Goal: Find specific page/section: Find specific page/section

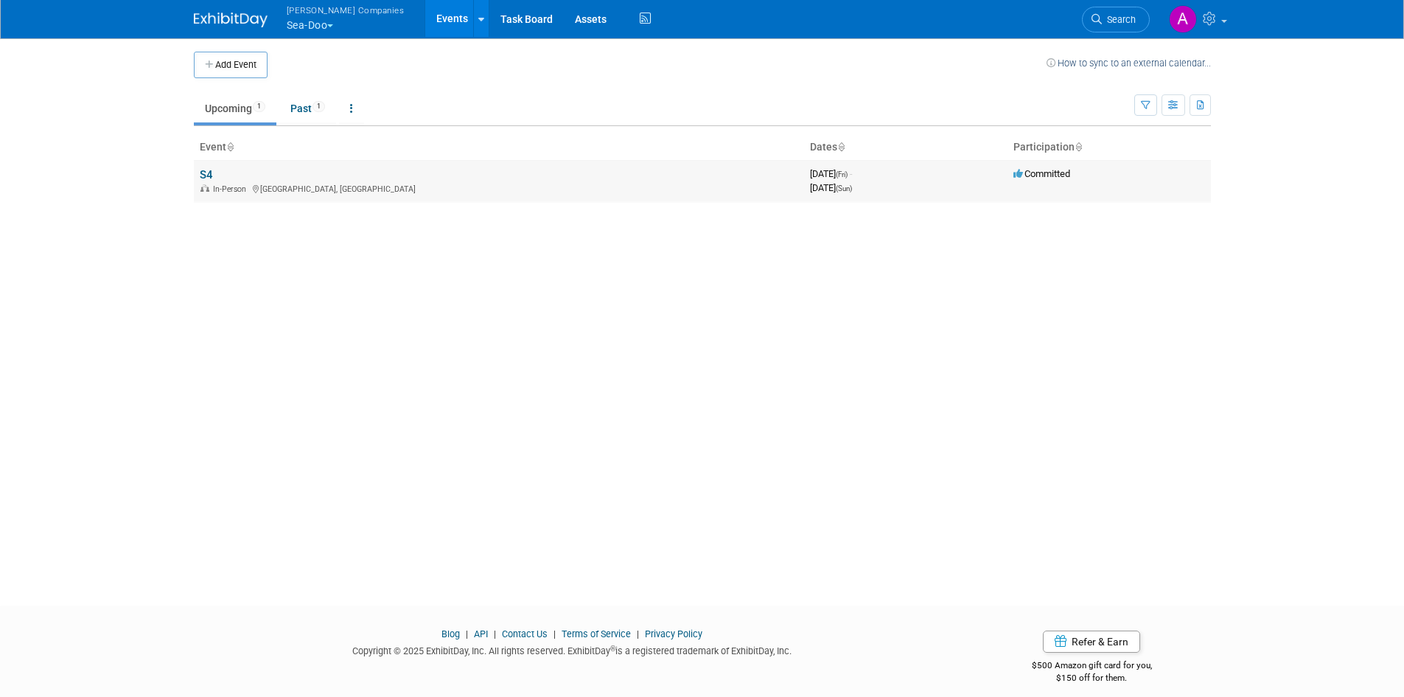
click at [260, 188] on div "In-Person Middletown, NY" at bounding box center [499, 188] width 599 height 12
click at [212, 177] on link "S4" at bounding box center [206, 174] width 13 height 13
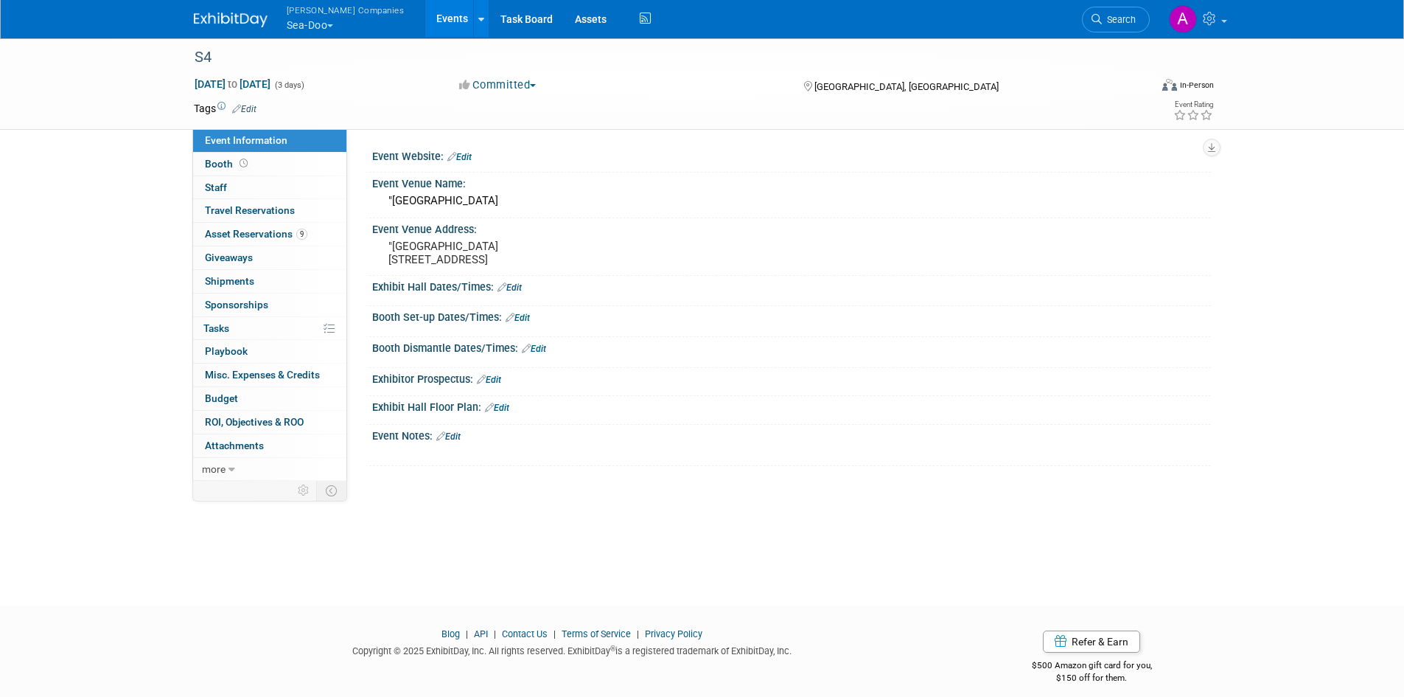
click at [313, 28] on button "Warnert Companies Sea-Doo" at bounding box center [354, 19] width 138 height 38
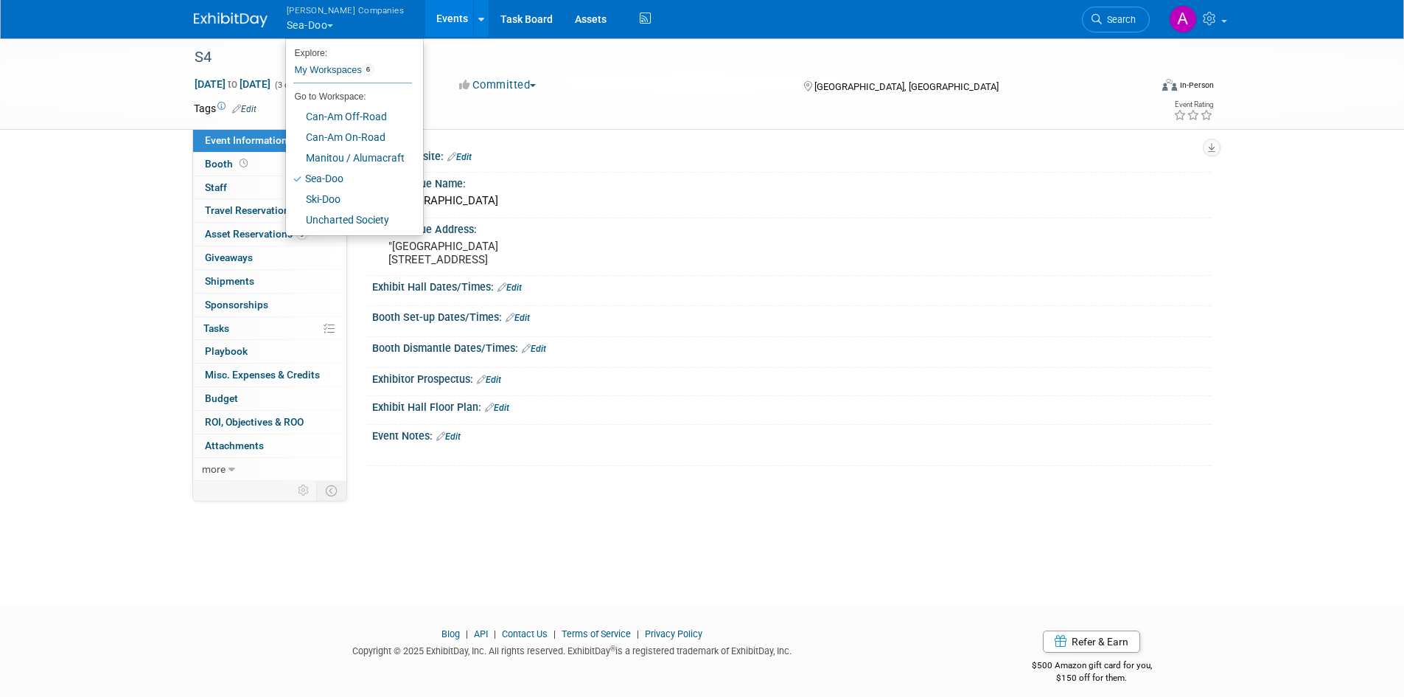
click at [425, 20] on link "Events" at bounding box center [452, 18] width 54 height 37
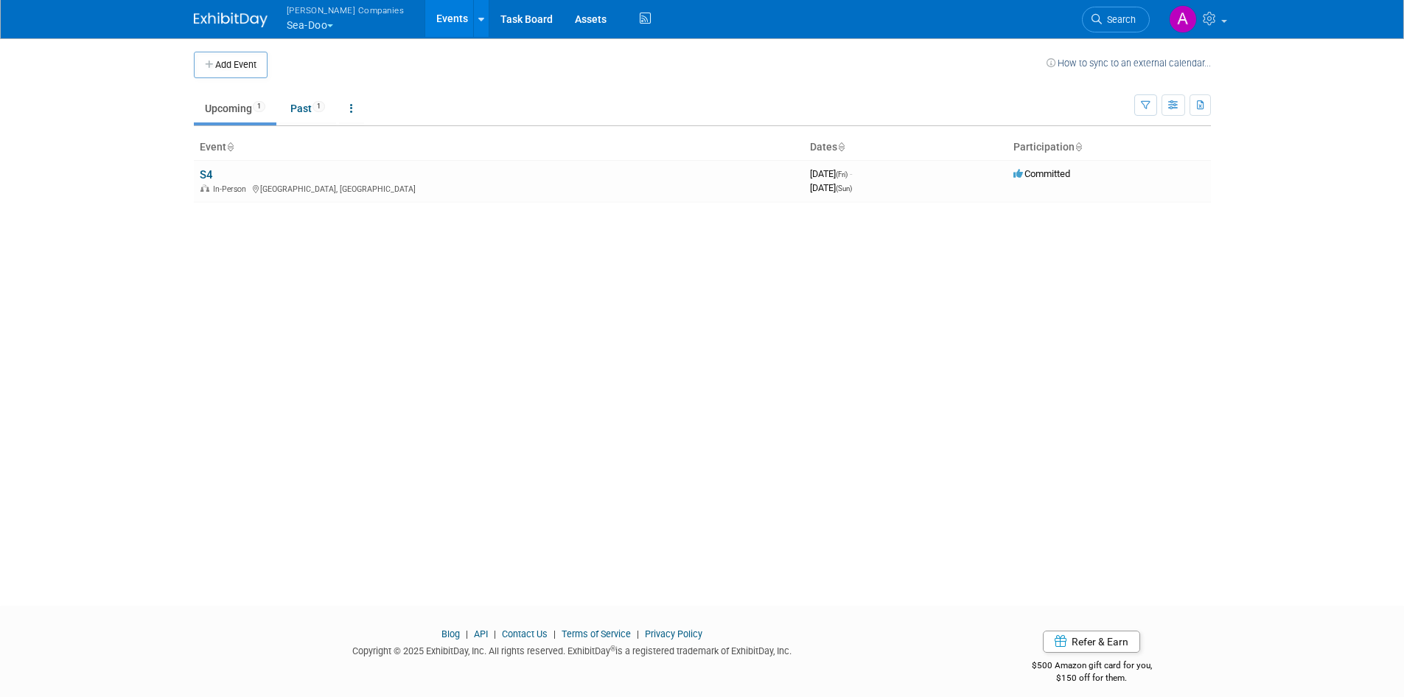
click at [327, 22] on button "Warnert Companies Sea-Doo" at bounding box center [354, 19] width 138 height 38
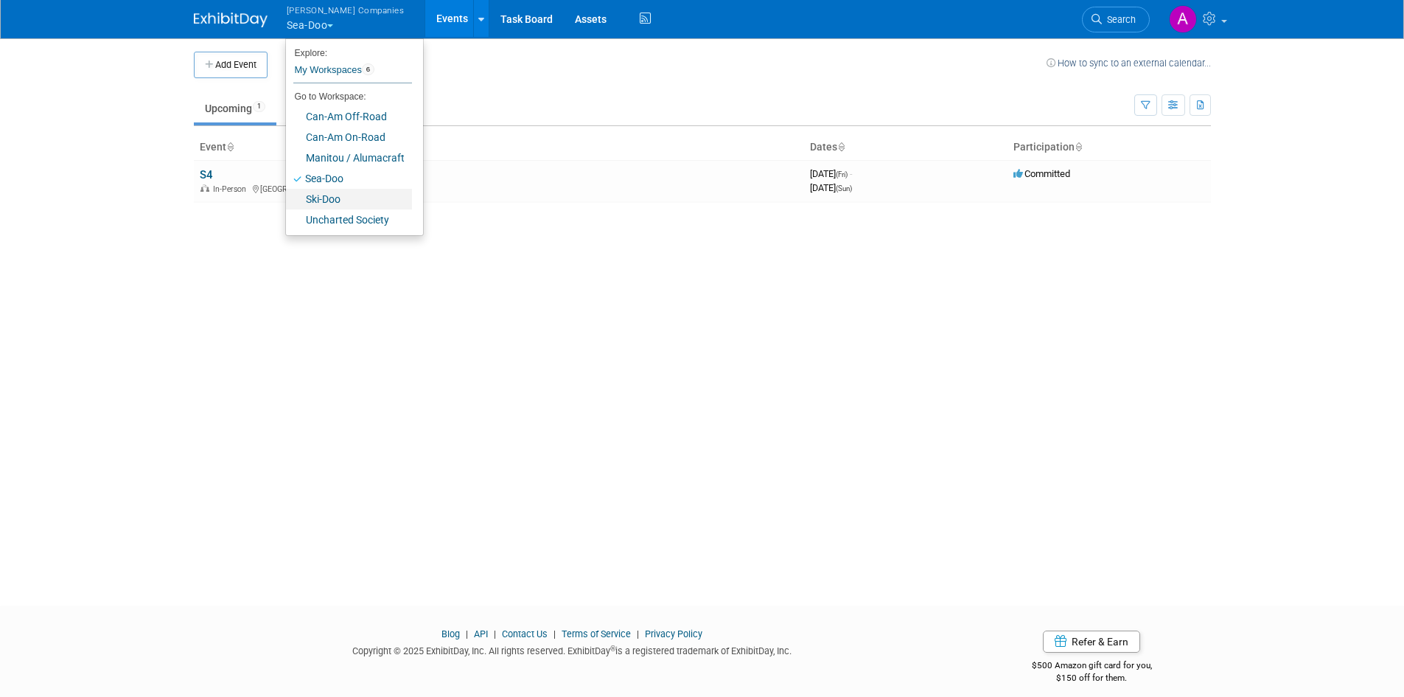
click at [337, 198] on link "Ski-Doo" at bounding box center [349, 199] width 126 height 21
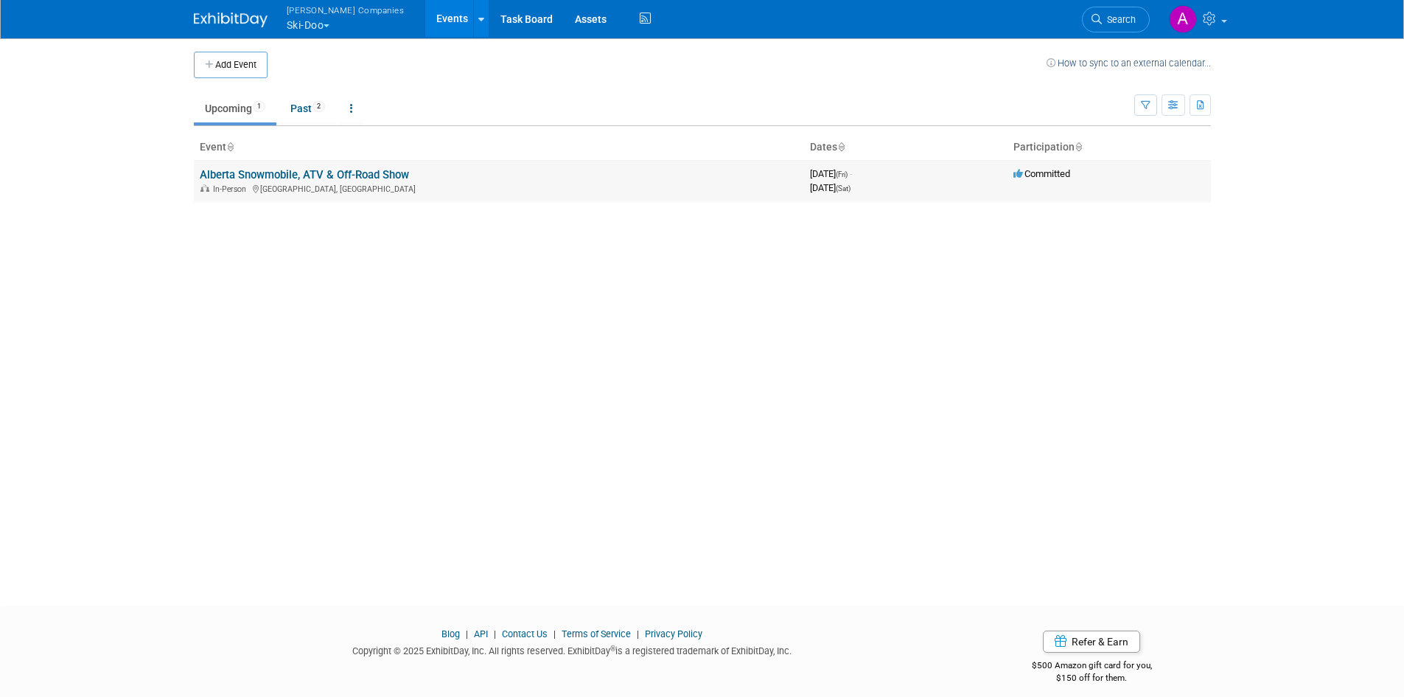
click at [257, 168] on link "Alberta Snowmobile, ATV & Off-Road Show" at bounding box center [304, 174] width 209 height 13
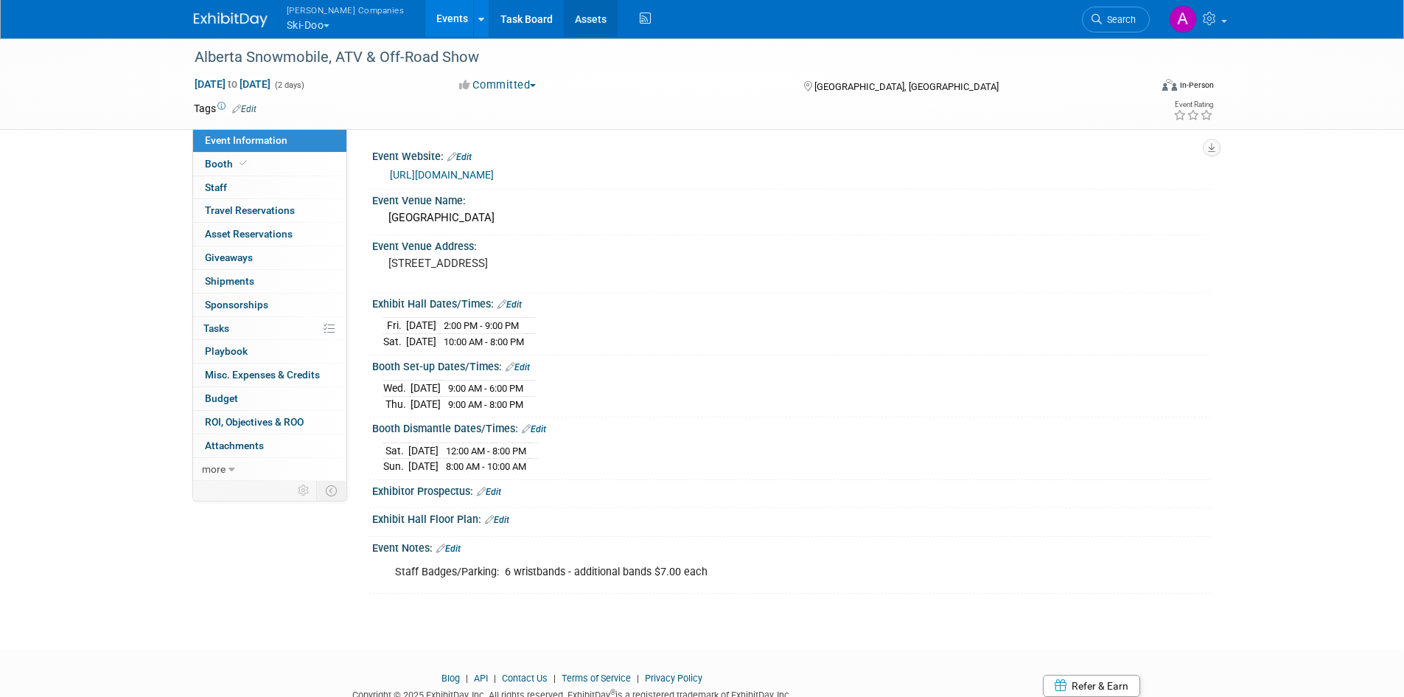
click at [564, 18] on link "Assets" at bounding box center [591, 18] width 54 height 37
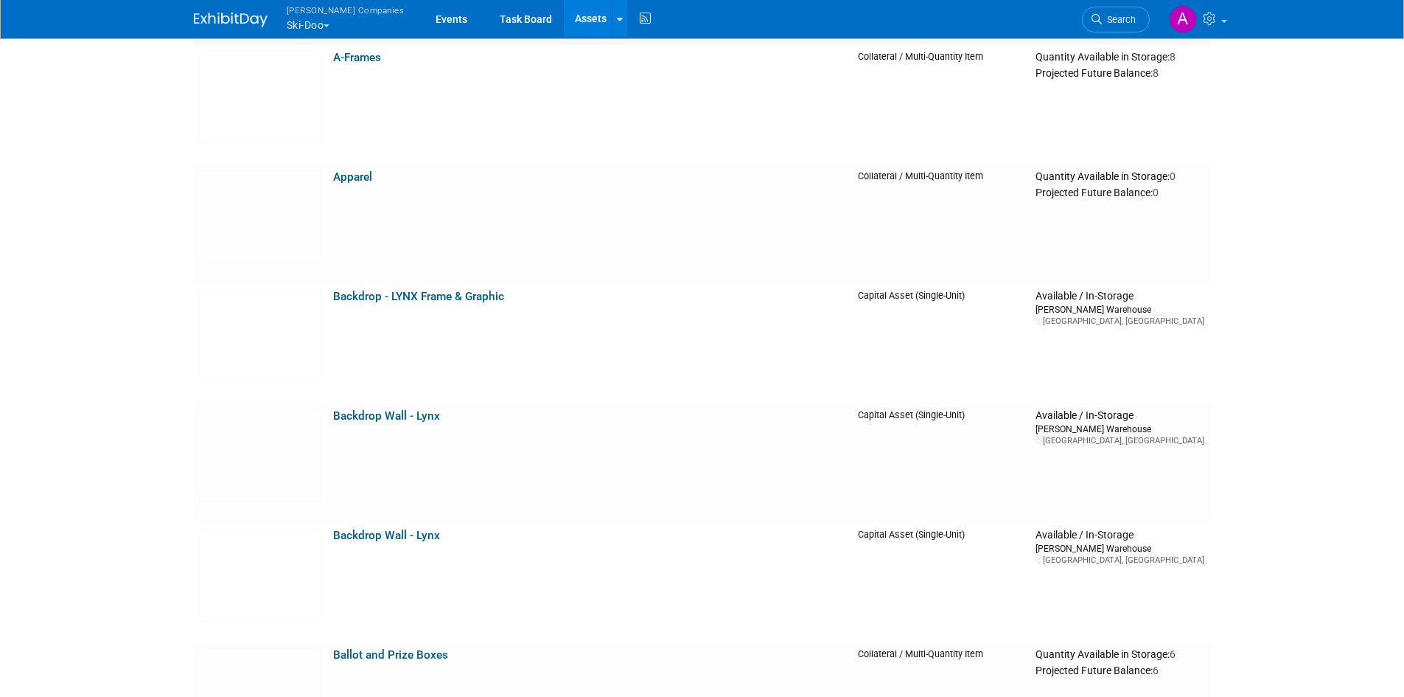
scroll to position [737, 0]
click at [383, 416] on link "Backdrop Wall - Lynx" at bounding box center [386, 414] width 107 height 13
click at [373, 293] on link "Backdrop - LYNX Frame & Graphic" at bounding box center [418, 294] width 171 height 13
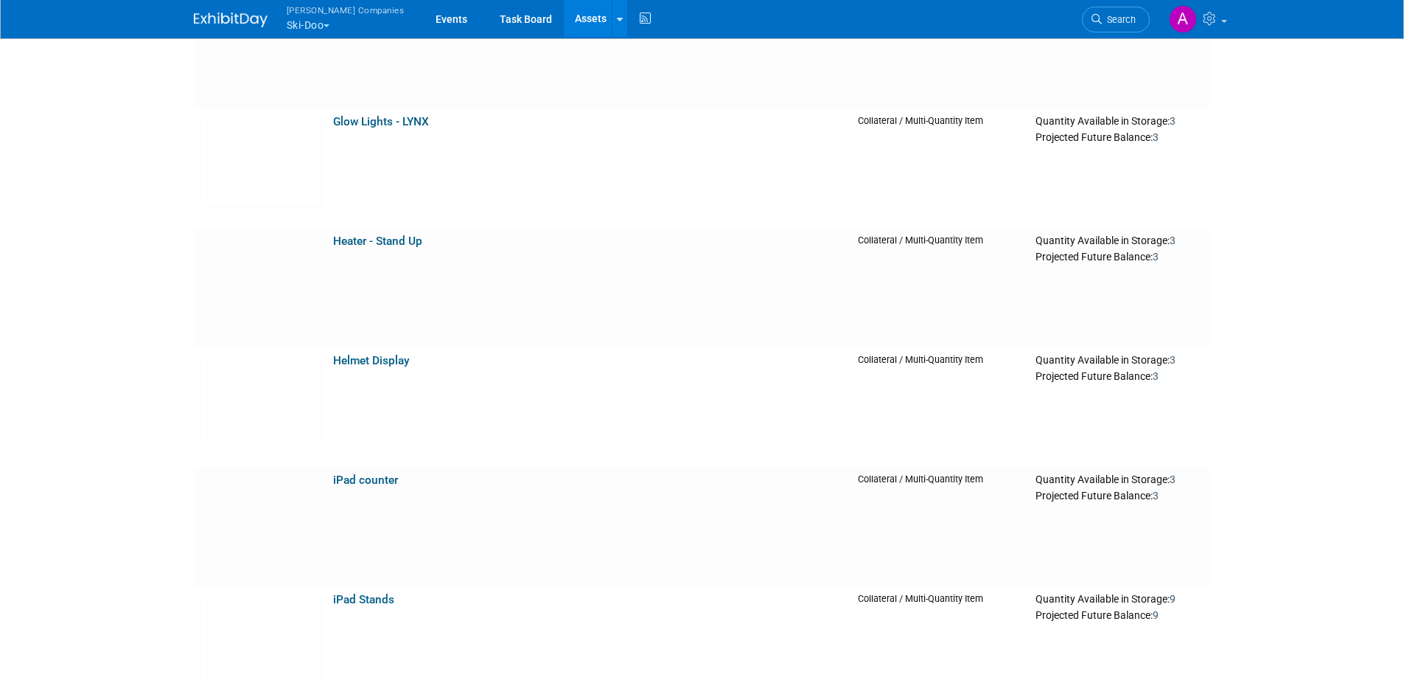
scroll to position [5233, 0]
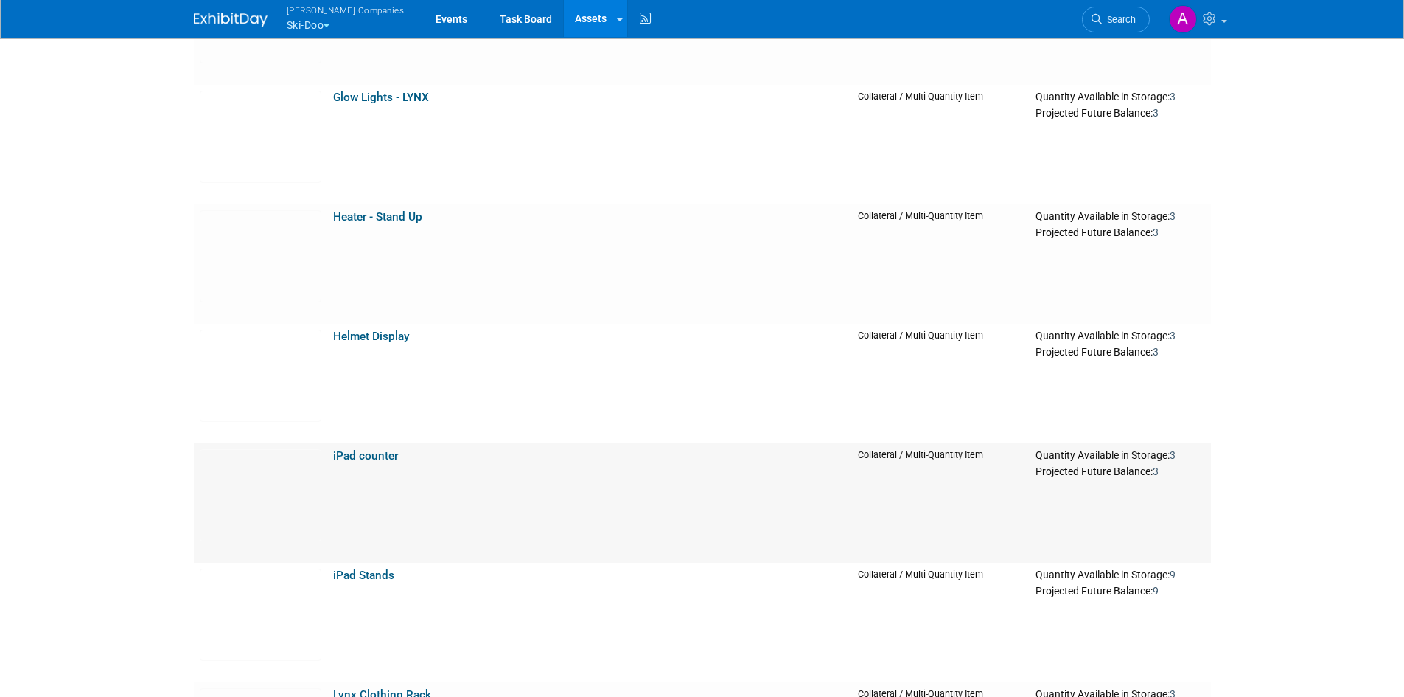
click at [369, 457] on link "iPad counter" at bounding box center [365, 455] width 65 height 13
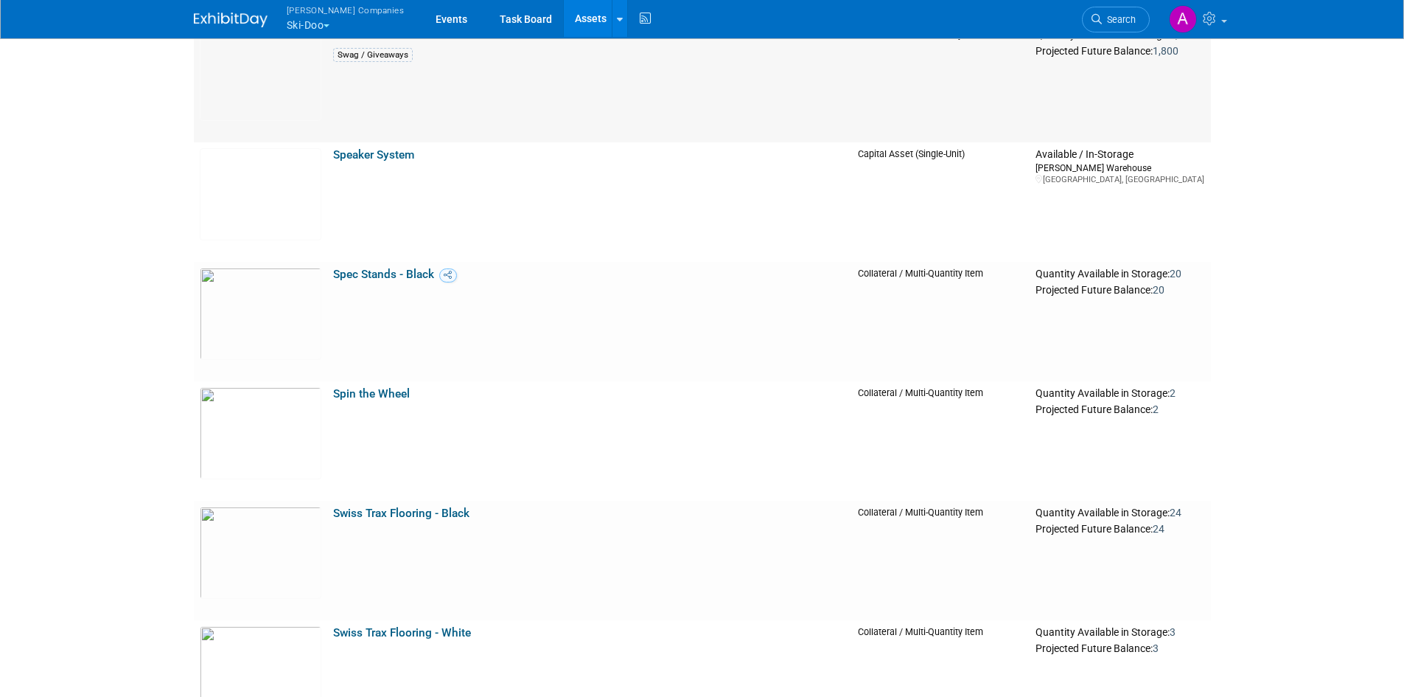
scroll to position [10467, 0]
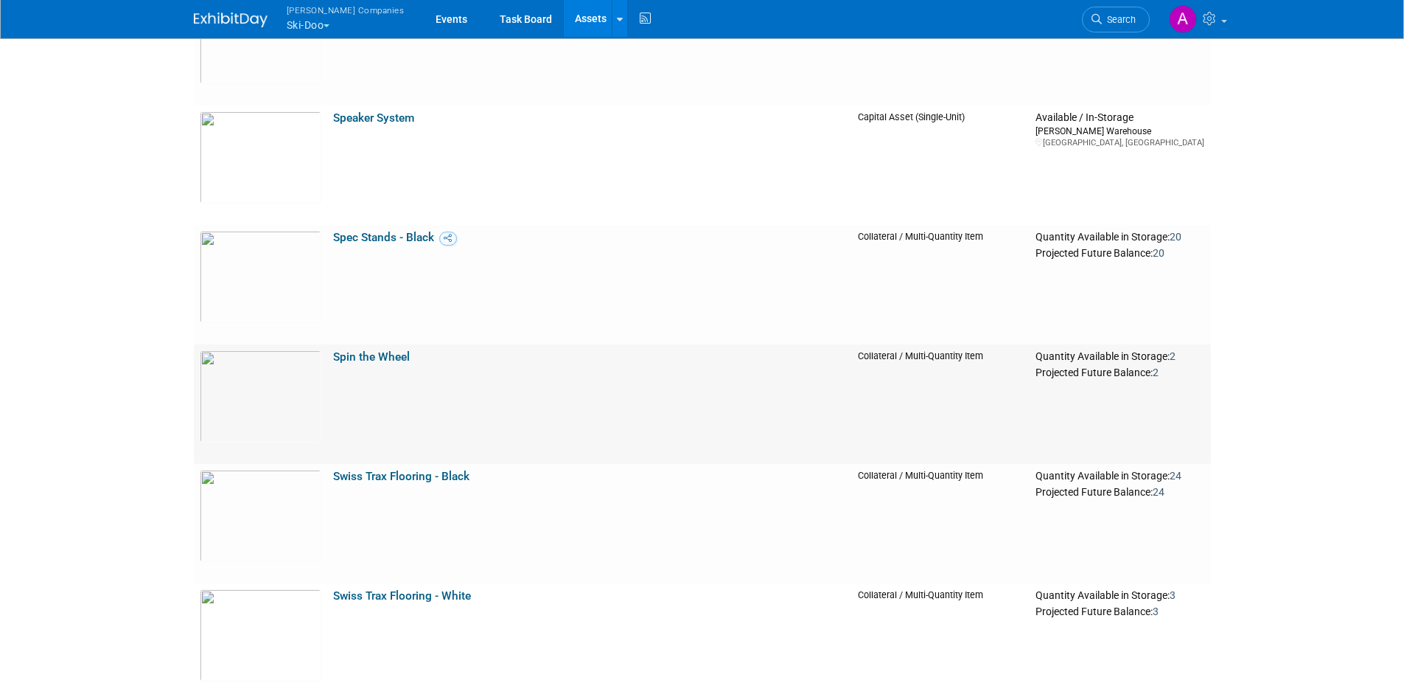
click at [369, 360] on link "Spin the Wheel" at bounding box center [371, 356] width 77 height 13
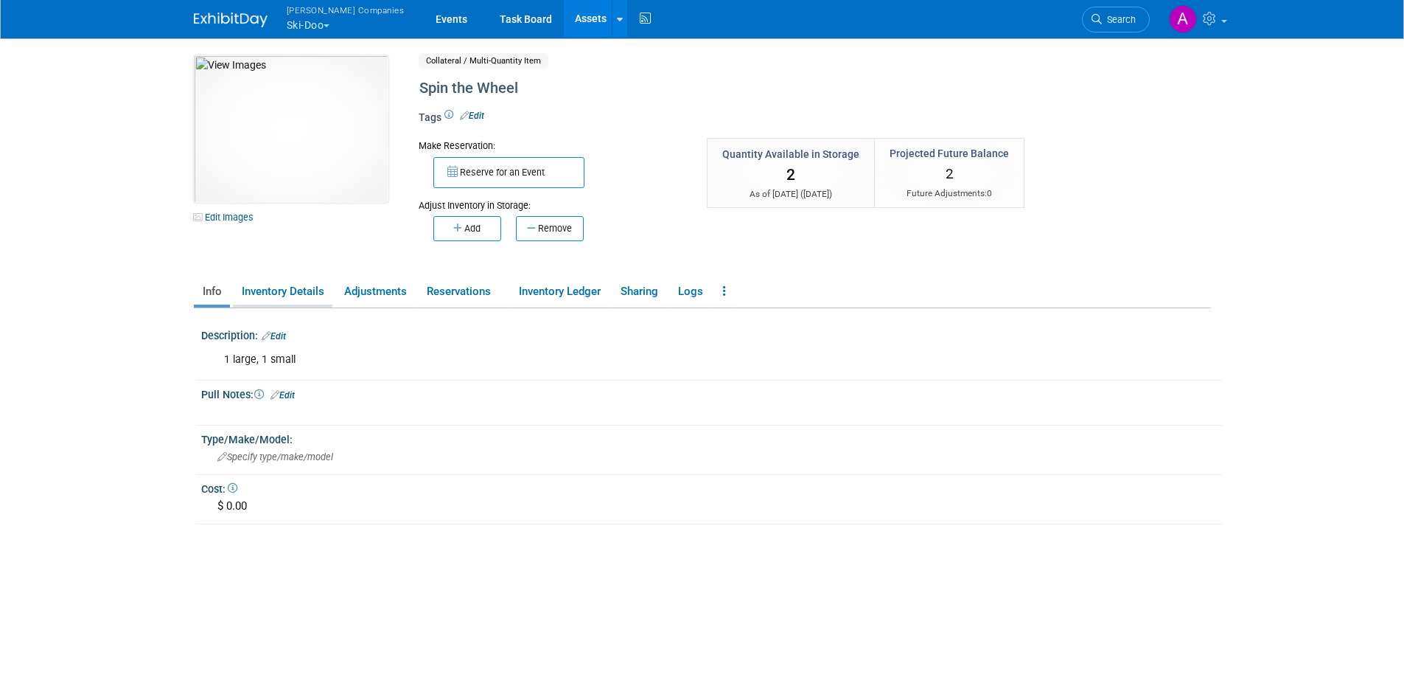
click at [310, 292] on link "Inventory Details" at bounding box center [283, 292] width 100 height 26
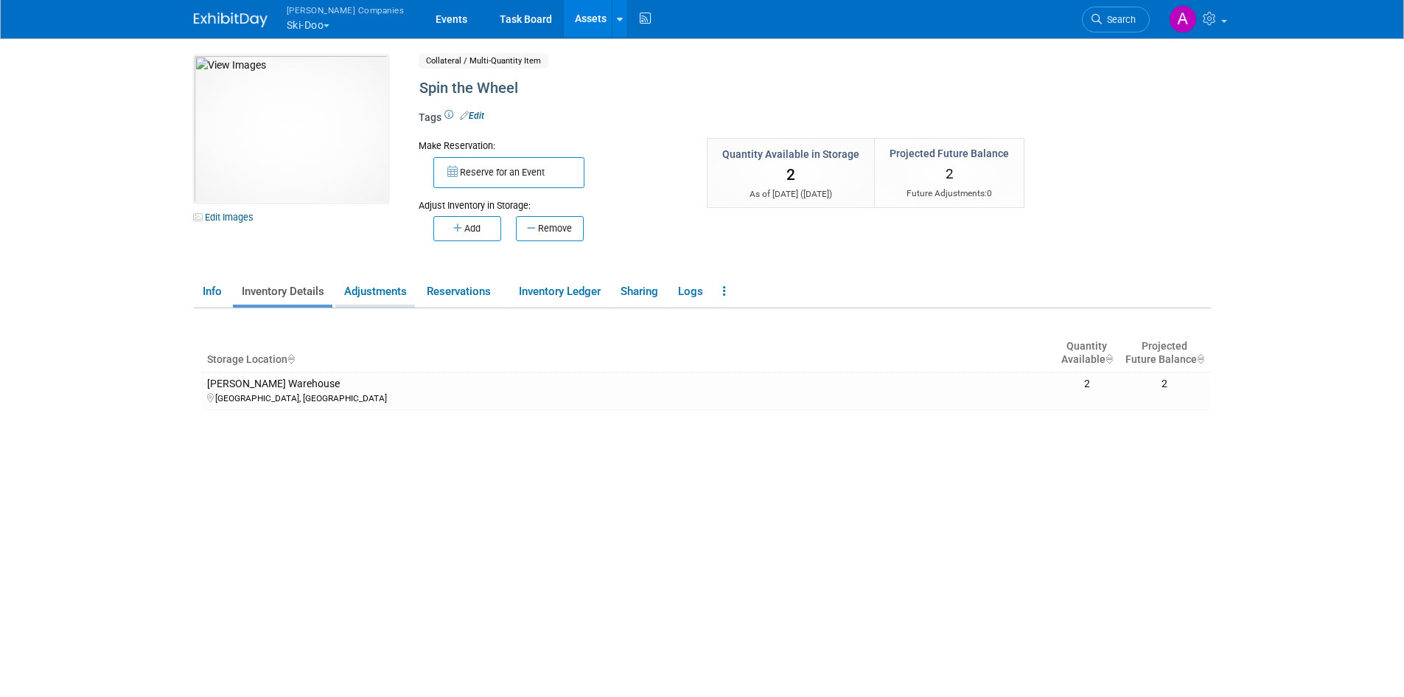
click at [374, 282] on link "Adjustments" at bounding box center [375, 292] width 80 height 26
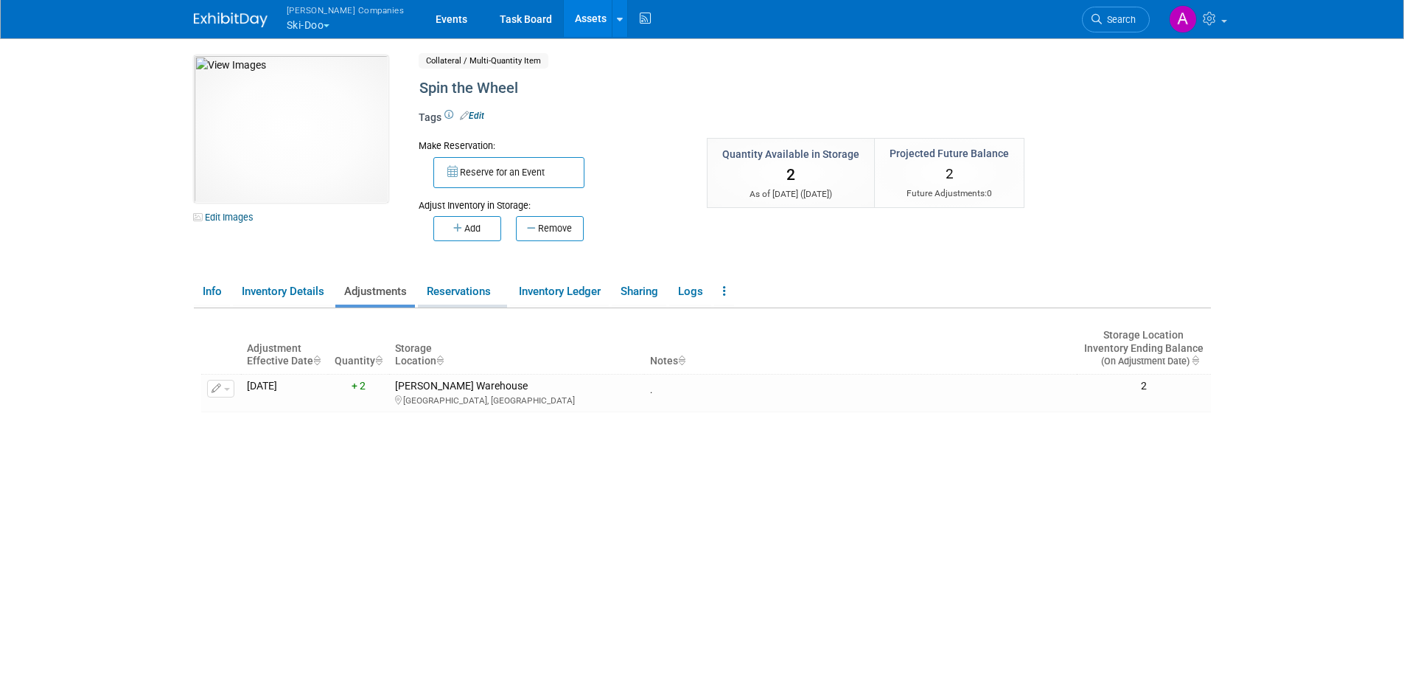
click at [430, 287] on link "Reservations" at bounding box center [462, 292] width 89 height 26
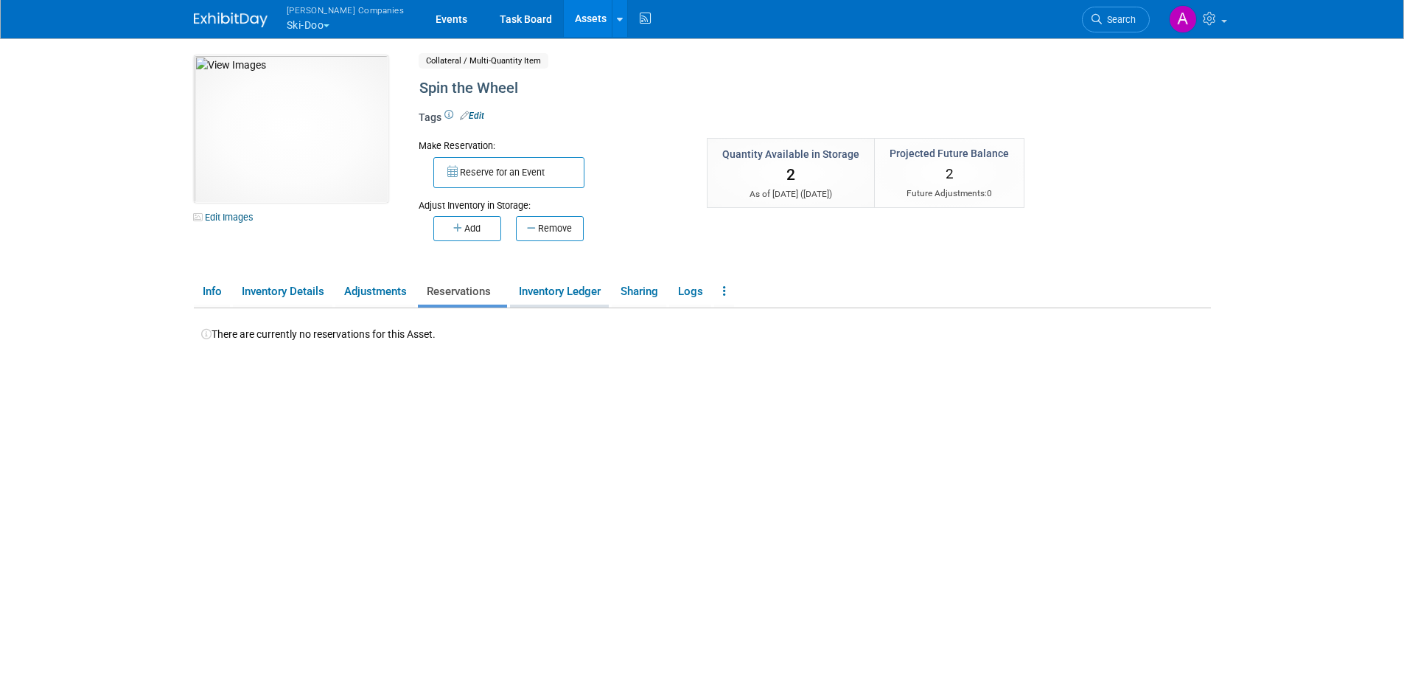
click at [554, 296] on link "Inventory Ledger" at bounding box center [559, 292] width 99 height 26
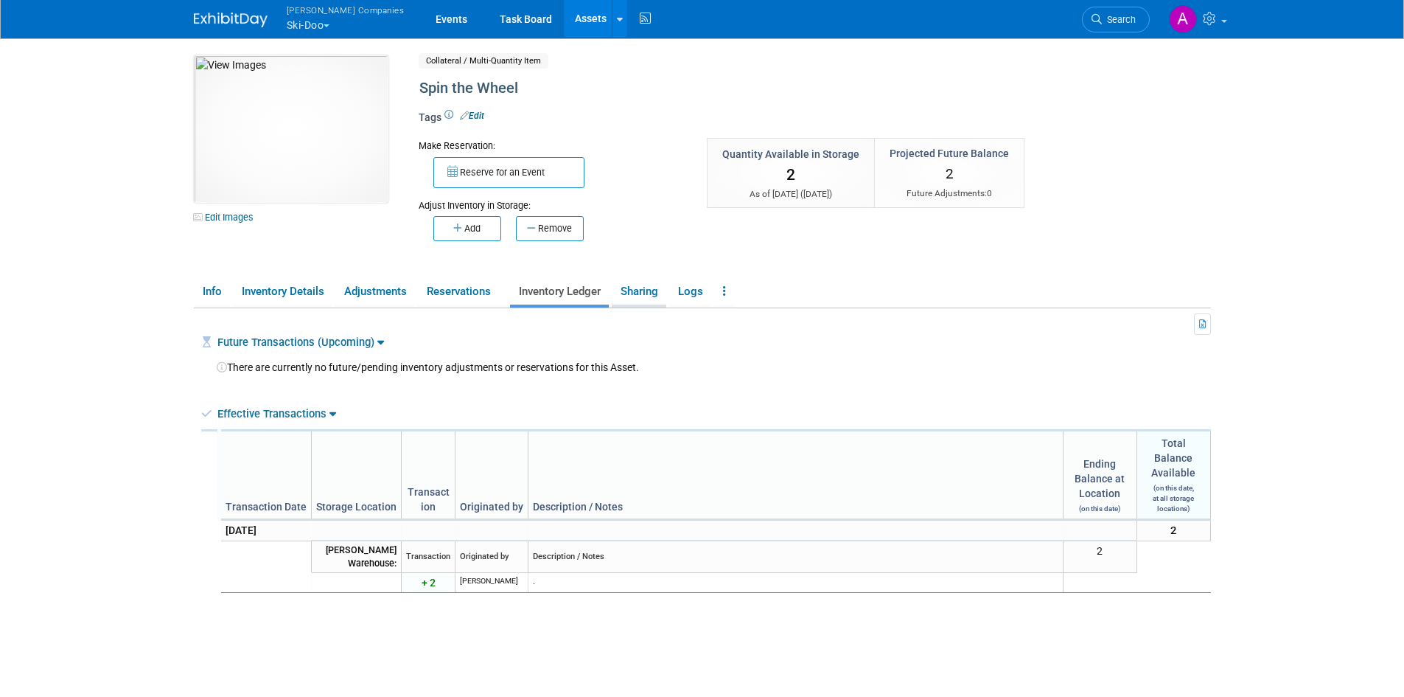
click at [633, 293] on link "Sharing" at bounding box center [639, 292] width 55 height 26
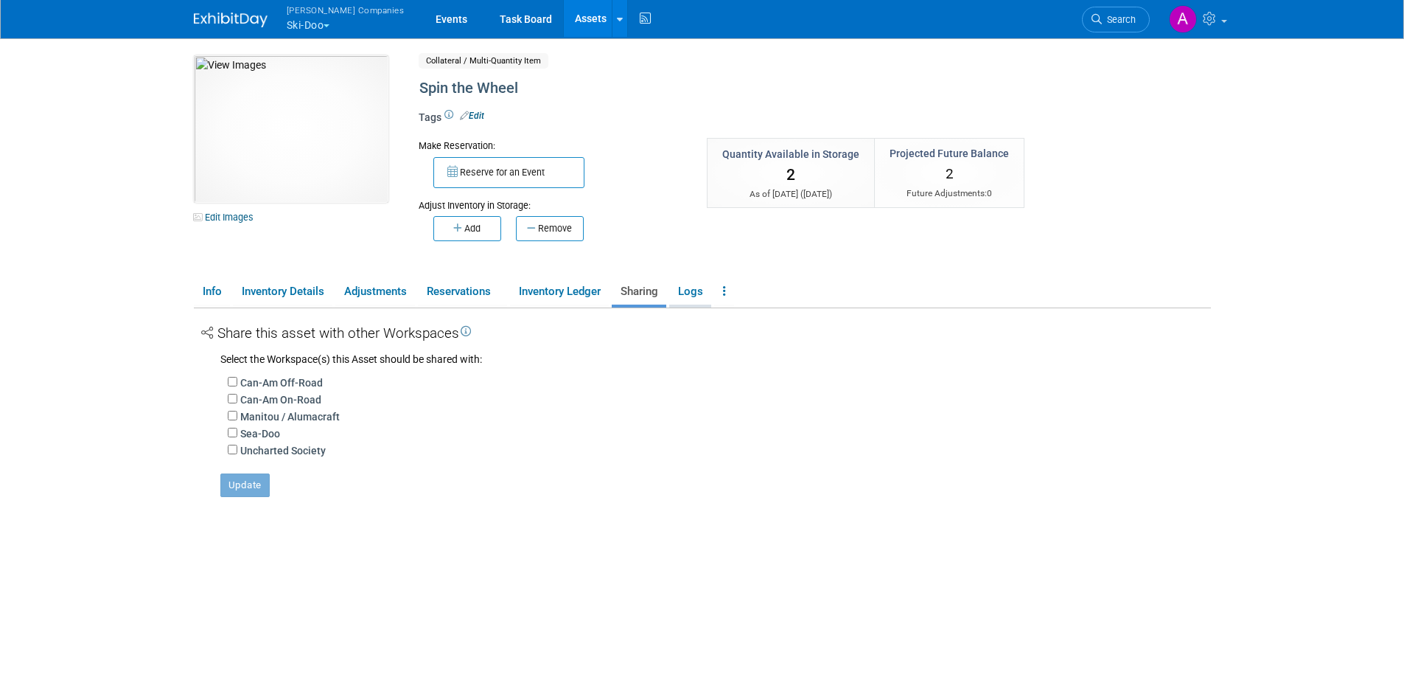
click at [687, 292] on link "Logs" at bounding box center [690, 292] width 42 height 26
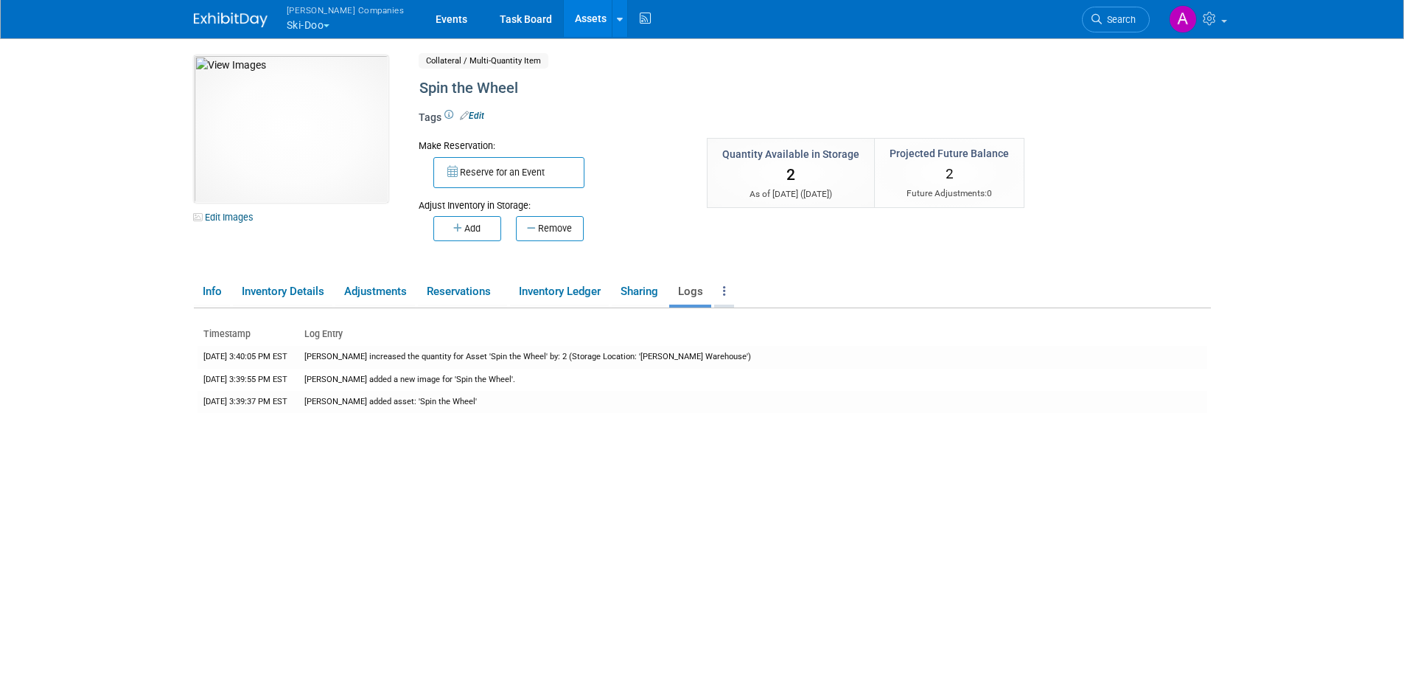
click at [724, 292] on link at bounding box center [724, 292] width 20 height 26
click at [214, 290] on link "Info" at bounding box center [212, 292] width 36 height 26
